Goal: Register for event/course

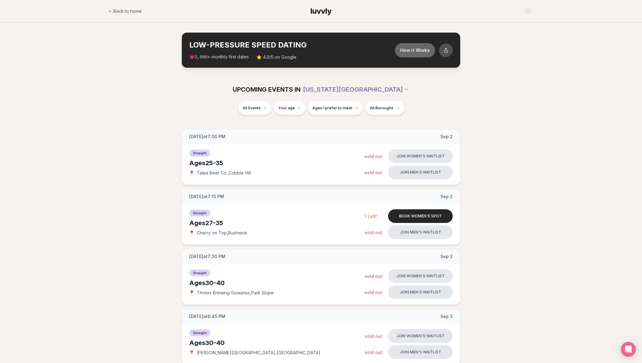
click at [416, 55] on button "How it Works" at bounding box center [415, 50] width 40 height 14
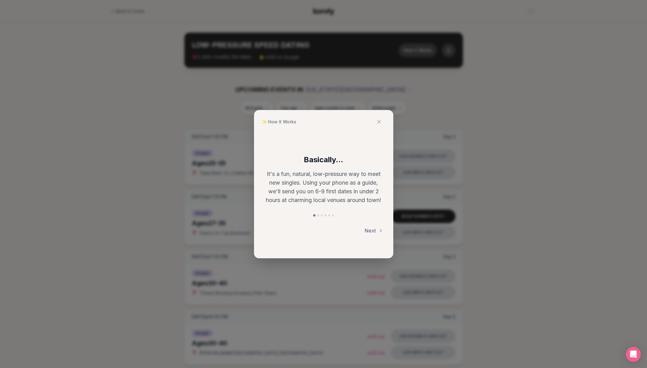
click at [368, 230] on button "Next" at bounding box center [373, 231] width 19 height 14
click at [367, 229] on button "Next" at bounding box center [373, 231] width 19 height 14
click at [371, 225] on button "Next" at bounding box center [373, 231] width 19 height 14
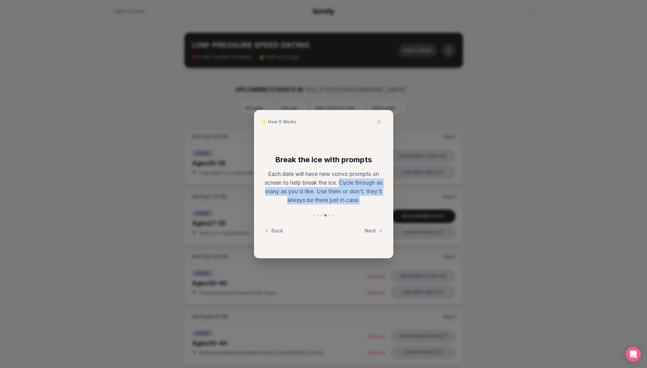
drag, startPoint x: 380, startPoint y: 202, endPoint x: 343, endPoint y: 184, distance: 40.9
click at [343, 184] on p "Each date will have new convo prompts on screen to help break the ice. Cycle th…" at bounding box center [323, 187] width 119 height 35
click at [346, 191] on p "Each date will have new convo prompts on screen to help break the ice. Cycle th…" at bounding box center [323, 187] width 119 height 35
click at [370, 231] on button "Next" at bounding box center [373, 231] width 19 height 14
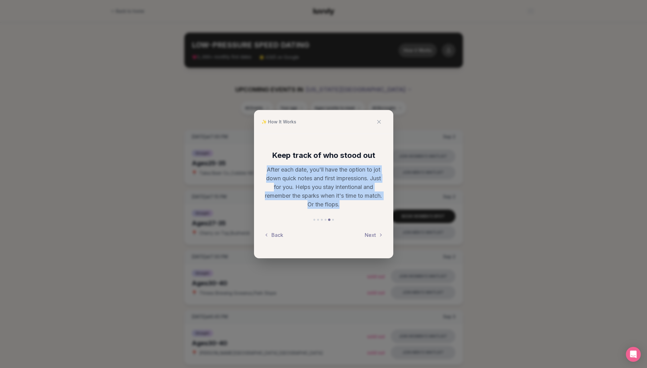
drag, startPoint x: 364, startPoint y: 205, endPoint x: 259, endPoint y: 172, distance: 109.2
click at [259, 172] on div "Keep track of who stood out After each date, you'll have the option to jot down…" at bounding box center [323, 196] width 139 height 124
click at [371, 231] on button "Next" at bounding box center [373, 235] width 19 height 14
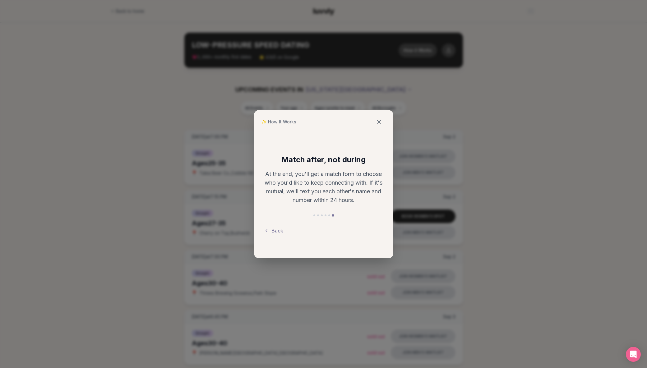
click at [378, 119] on icon at bounding box center [379, 122] width 6 height 6
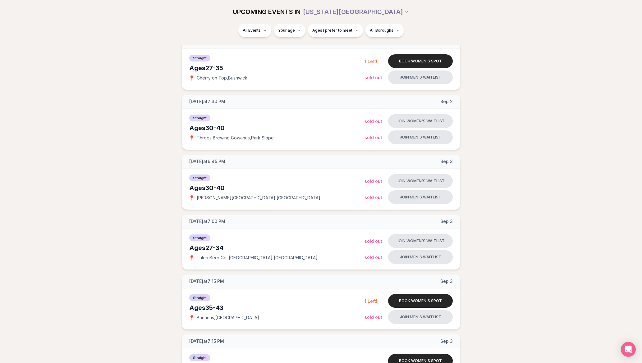
scroll to position [155, 0]
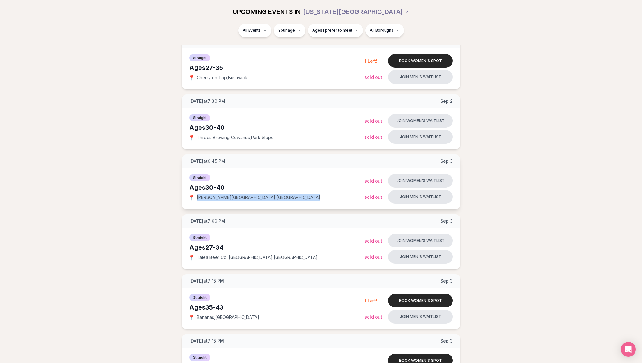
drag, startPoint x: 262, startPoint y: 200, endPoint x: 196, endPoint y: 199, distance: 65.6
click at [196, 199] on div "📍 Pando Park , Flatiron District" at bounding box center [276, 198] width 175 height 6
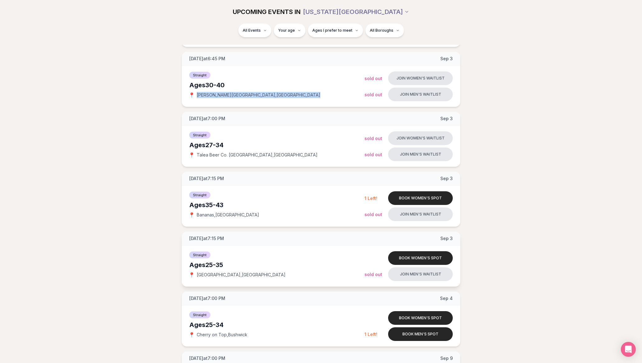
scroll to position [259, 0]
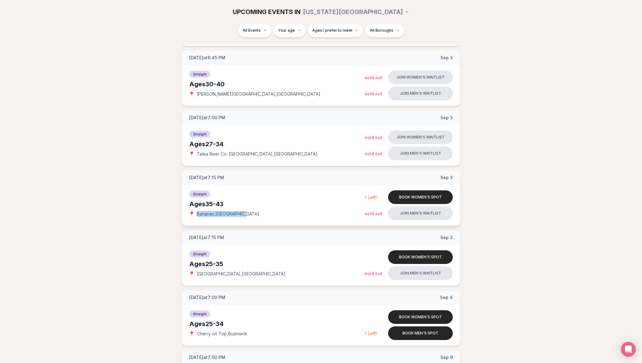
drag, startPoint x: 246, startPoint y: 215, endPoint x: 194, endPoint y: 210, distance: 52.7
click at [194, 211] on div "📍 Bananas , East Village" at bounding box center [276, 214] width 175 height 6
click at [436, 72] on button "Join women's waitlist" at bounding box center [420, 78] width 65 height 14
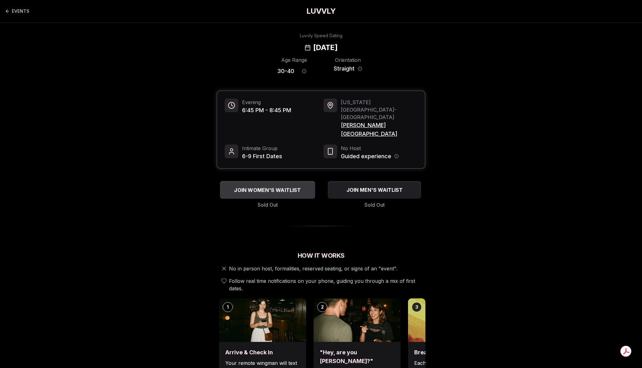
click at [287, 186] on span "JOIN WOMEN'S WAITLIST" at bounding box center [267, 189] width 69 height 7
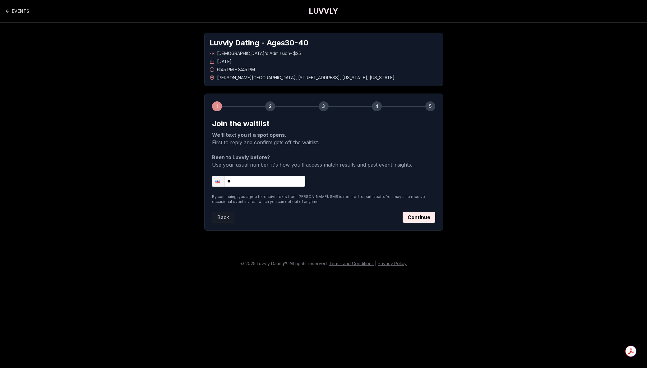
click at [243, 178] on input "**" at bounding box center [258, 181] width 93 height 11
type input "**********"
click at [412, 218] on button "Continue" at bounding box center [418, 217] width 33 height 11
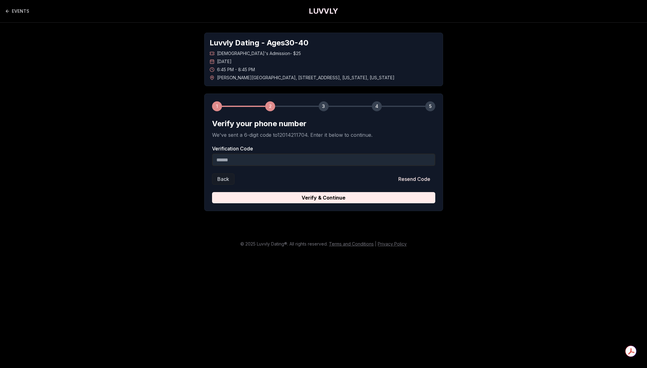
click at [278, 157] on input "Verification Code" at bounding box center [323, 160] width 223 height 12
type input "******"
click at [380, 191] on form "Verify your phone number We've sent a 6-digit code to 12014211704 . Enter it be…" at bounding box center [323, 161] width 223 height 85
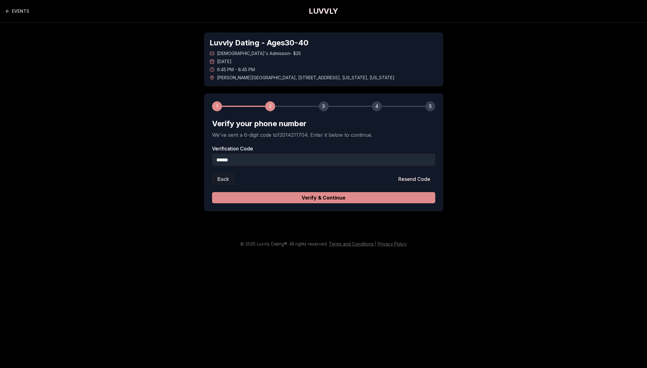
click at [375, 193] on button "Verify & Continue" at bounding box center [323, 197] width 223 height 11
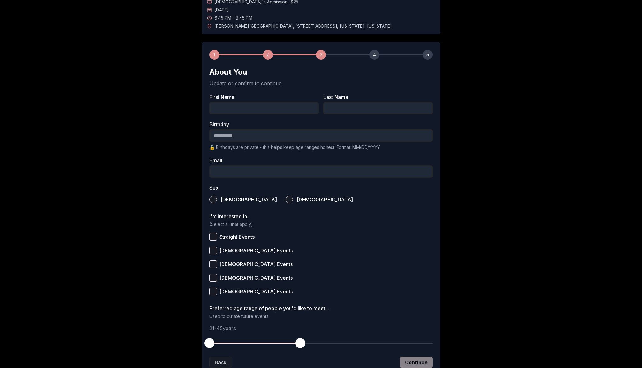
scroll to position [52, 0]
click at [264, 107] on input "First Name" at bounding box center [263, 108] width 109 height 12
type input "******"
type input "***"
type input "**********"
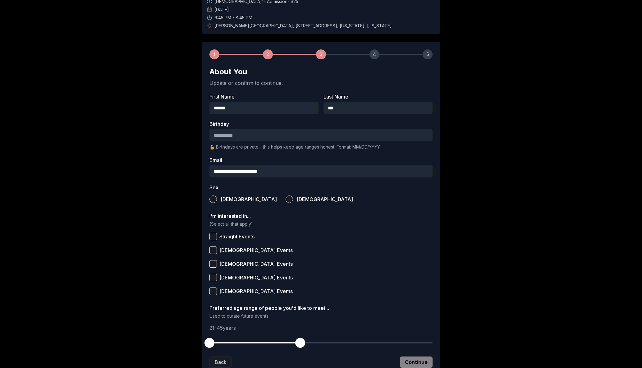
drag, startPoint x: 354, startPoint y: 108, endPoint x: 272, endPoint y: 102, distance: 81.9
click at [272, 102] on div "First Name ****** Last Name ***" at bounding box center [320, 104] width 223 height 20
type input "***"
type input "**********"
click at [286, 199] on button "Female" at bounding box center [289, 198] width 7 height 7
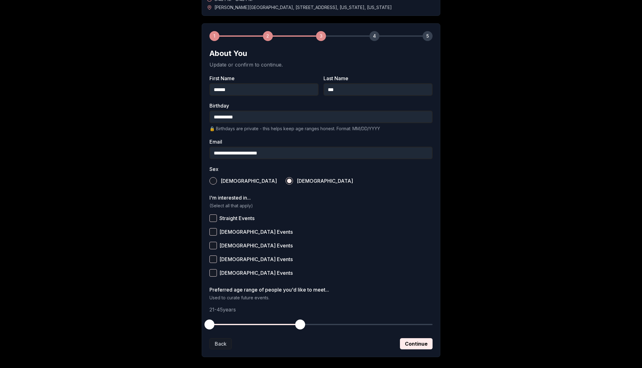
scroll to position [100, 0]
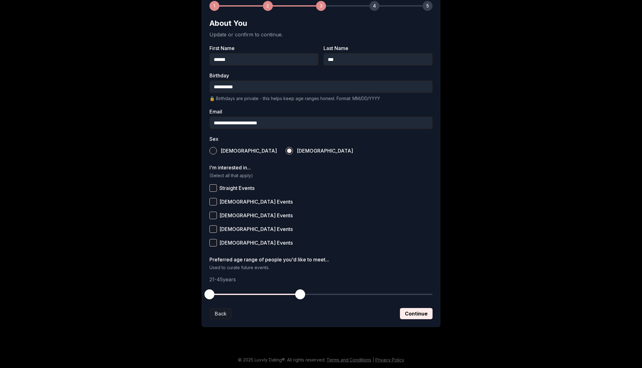
click at [240, 186] on span "Straight Events" at bounding box center [236, 188] width 35 height 5
click at [217, 186] on button "Straight Events" at bounding box center [212, 187] width 7 height 7
drag, startPoint x: 210, startPoint y: 288, endPoint x: 243, endPoint y: 294, distance: 33.8
click at [243, 294] on button "button" at bounding box center [244, 294] width 14 height 14
drag, startPoint x: 301, startPoint y: 295, endPoint x: 265, endPoint y: 296, distance: 36.4
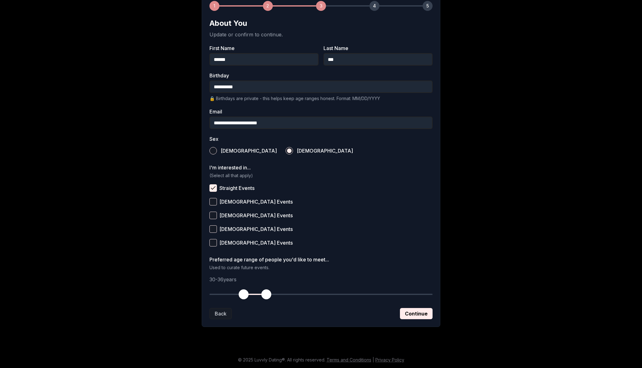
click at [265, 296] on span "button" at bounding box center [266, 294] width 10 height 10
click at [268, 291] on span "button" at bounding box center [266, 294] width 10 height 10
click at [410, 312] on button "Continue" at bounding box center [416, 313] width 33 height 11
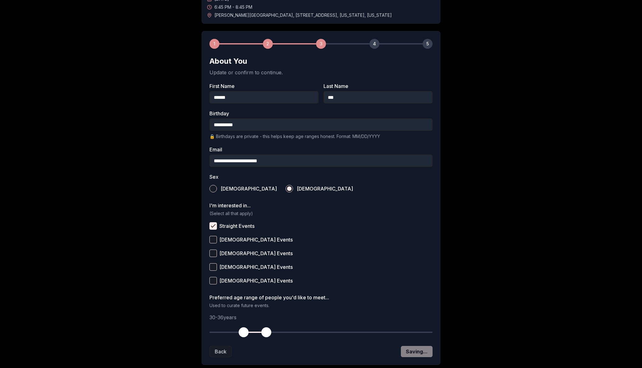
scroll to position [0, 0]
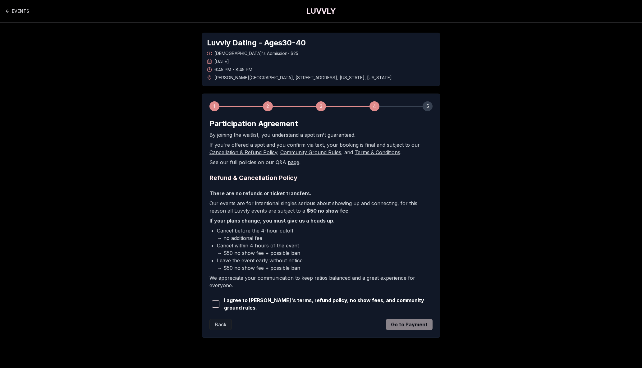
click at [218, 305] on span "button" at bounding box center [215, 303] width 7 height 7
click at [414, 326] on button "Go to Payment" at bounding box center [409, 324] width 47 height 11
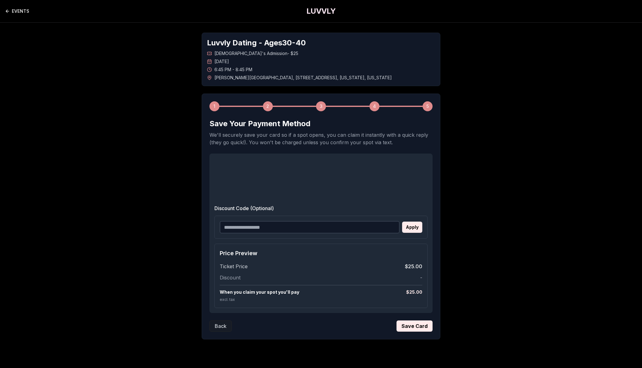
click at [14, 10] on link "EVENTS" at bounding box center [17, 11] width 24 height 12
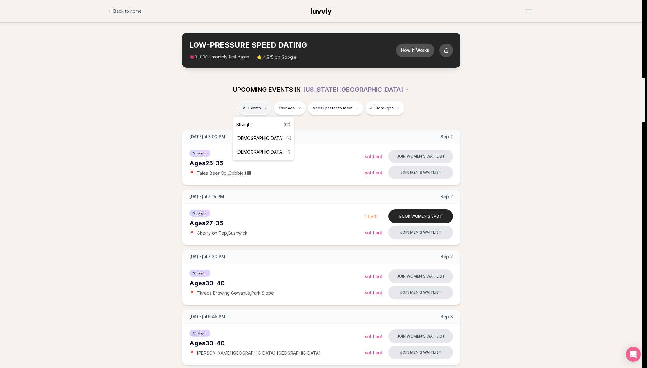
click at [250, 123] on span "Straight" at bounding box center [244, 124] width 16 height 6
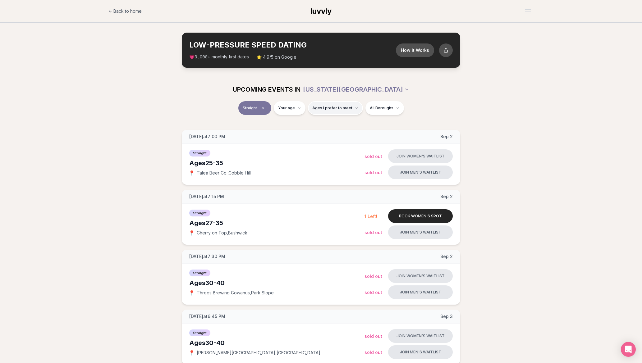
click at [333, 113] on button "Ages I prefer to meet" at bounding box center [335, 108] width 55 height 14
click at [348, 125] on div "Please enter your age first" at bounding box center [335, 125] width 55 height 11
click at [325, 122] on div "Please enter your age first" at bounding box center [335, 125] width 55 height 11
click at [320, 129] on div "Please enter your age first" at bounding box center [335, 125] width 55 height 11
click at [330, 126] on div "Please enter your age first" at bounding box center [335, 125] width 55 height 11
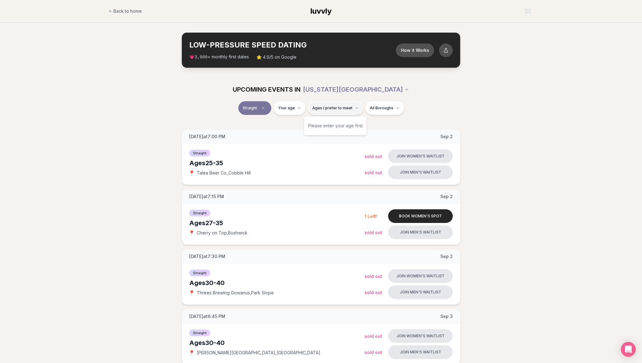
click at [345, 111] on button "Ages I prefer to meet" at bounding box center [335, 108] width 55 height 14
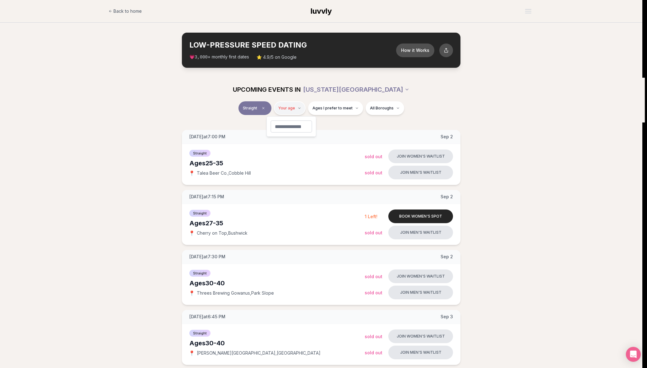
type input "**"
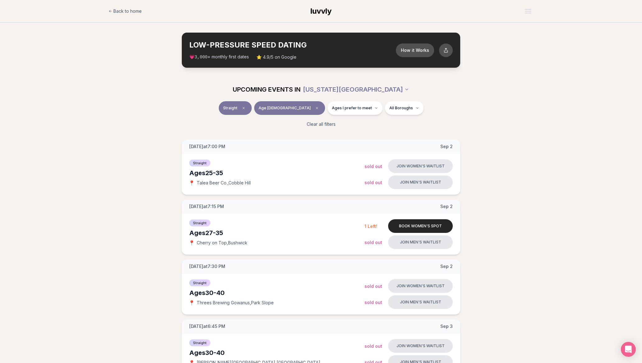
click at [479, 106] on div "Straight Age [DEMOGRAPHIC_DATA] Ages I prefer to meet All Boroughs" at bounding box center [321, 109] width 348 height 16
click at [336, 109] on span "Ages I prefer to meet" at bounding box center [352, 108] width 40 height 5
click at [347, 131] on span "Around my age" at bounding box center [332, 132] width 31 height 6
click at [313, 131] on button "Around my age" at bounding box center [310, 132] width 5 height 5
click at [341, 142] on span "Older than me" at bounding box center [331, 141] width 29 height 6
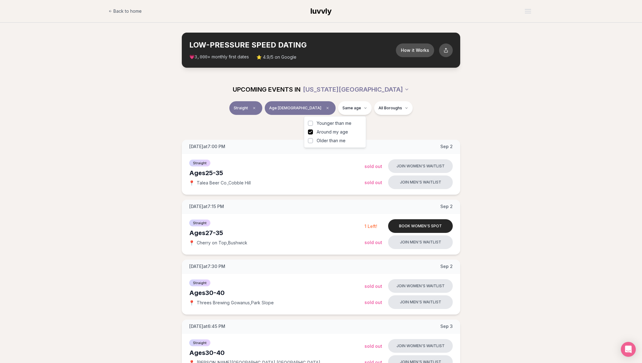
click at [313, 142] on button "Older than me" at bounding box center [310, 140] width 5 height 5
click at [484, 125] on div "Clear all filters" at bounding box center [321, 124] width 348 height 14
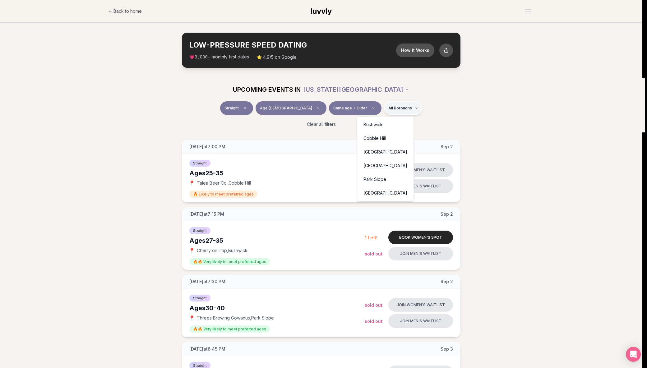
click at [395, 168] on div "[GEOGRAPHIC_DATA]" at bounding box center [385, 166] width 54 height 14
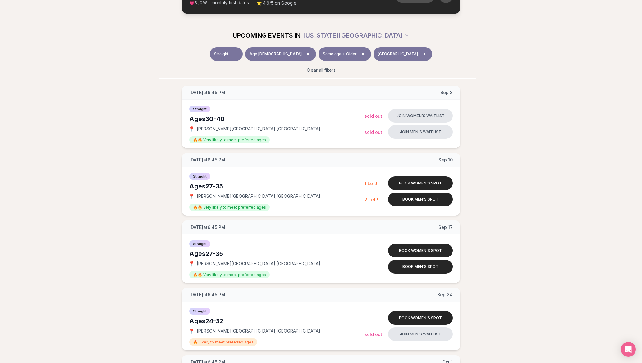
scroll to position [52, 0]
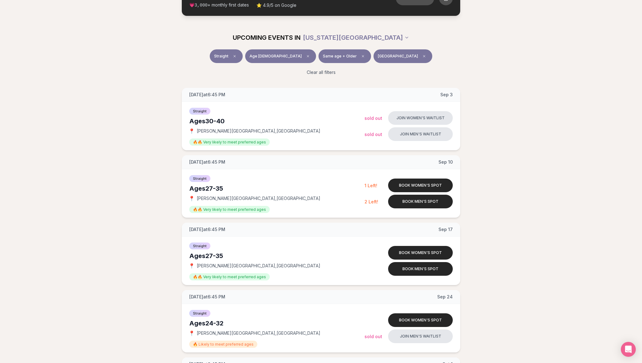
click at [501, 281] on div "[DATE] at 6:45 PM [DATE] Ages [DEMOGRAPHIC_DATA] Straight 📍 [PERSON_NAME][GEOGR…" at bounding box center [321, 321] width 622 height 467
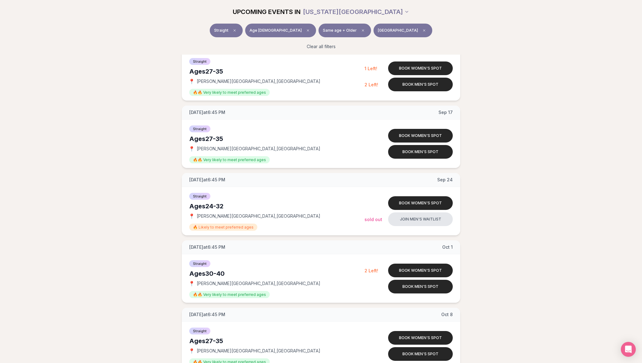
scroll to position [311, 0]
